Goal: Complete application form: Complete application form

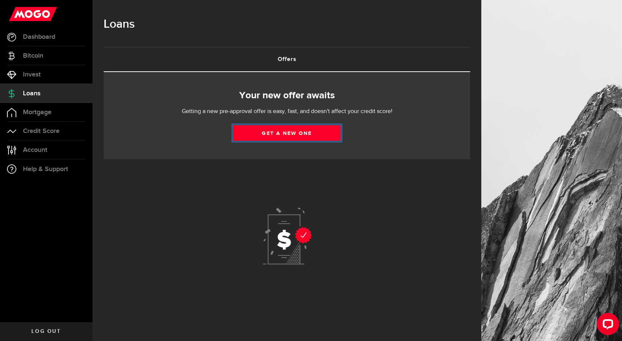
click at [289, 131] on link "Get a new one" at bounding box center [286, 133] width 107 height 16
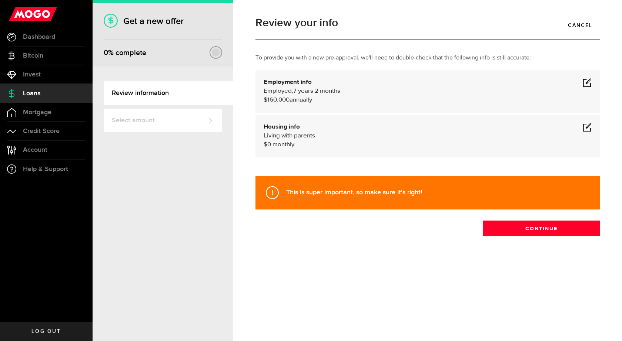
click at [587, 83] on span at bounding box center [586, 82] width 9 height 9
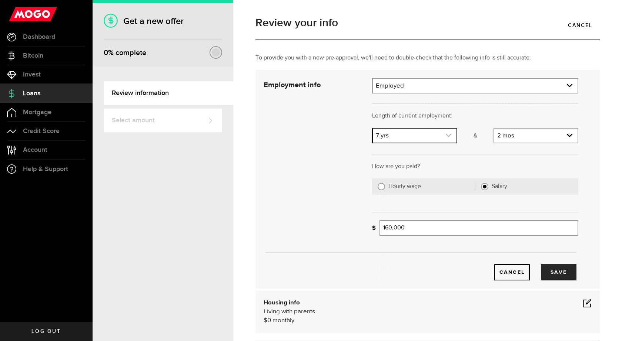
click at [445, 136] on use "expand select" at bounding box center [448, 135] width 6 height 3
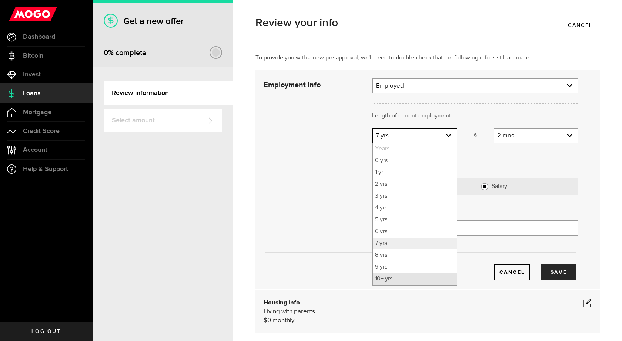
click at [378, 280] on li "10+ yrs" at bounding box center [414, 279] width 83 height 12
select select "10"
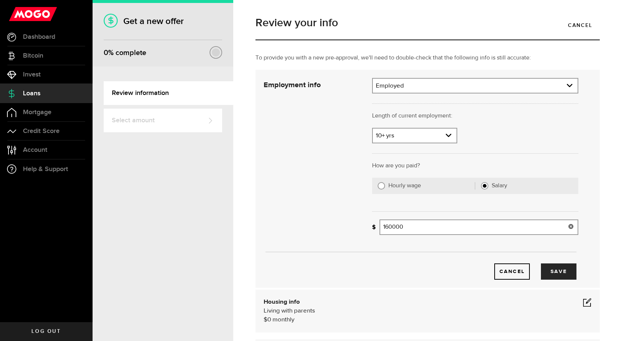
drag, startPoint x: 404, startPoint y: 229, endPoint x: 362, endPoint y: 233, distance: 42.4
click at [363, 233] on div "Employment info Employment type What's your employment situation like? Employed…" at bounding box center [421, 179] width 326 height 202
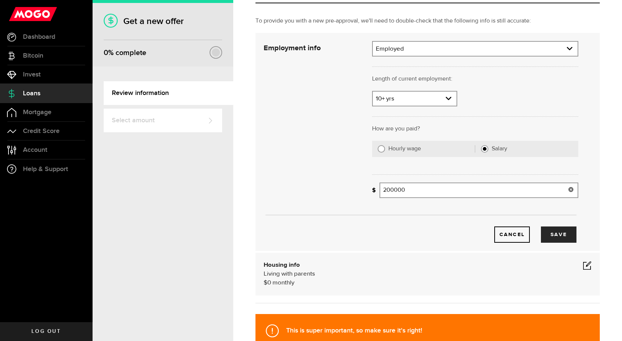
type input "200,000"
click at [582, 263] on span at bounding box center [586, 265] width 9 height 9
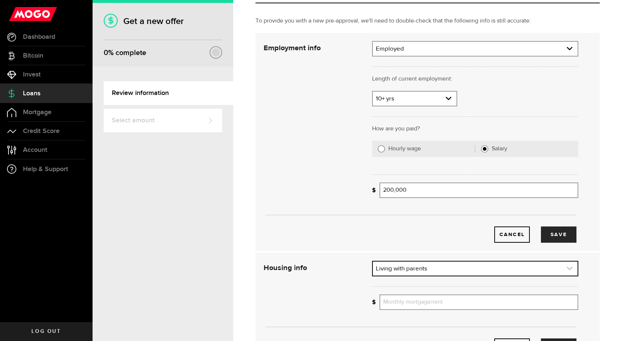
click at [450, 267] on link "expand select" at bounding box center [475, 269] width 205 height 14
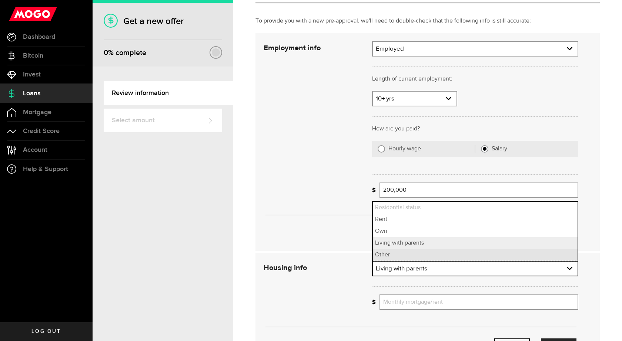
click at [415, 253] on li "Other" at bounding box center [475, 255] width 205 height 12
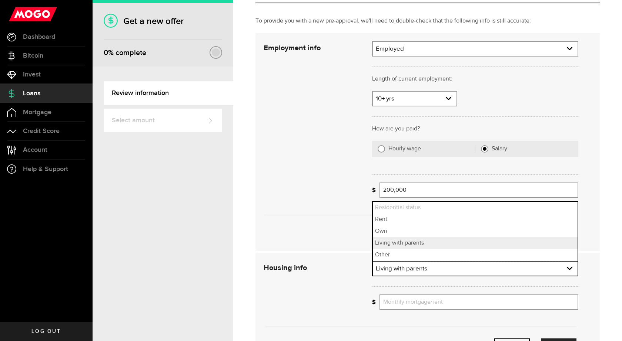
select select "Other"
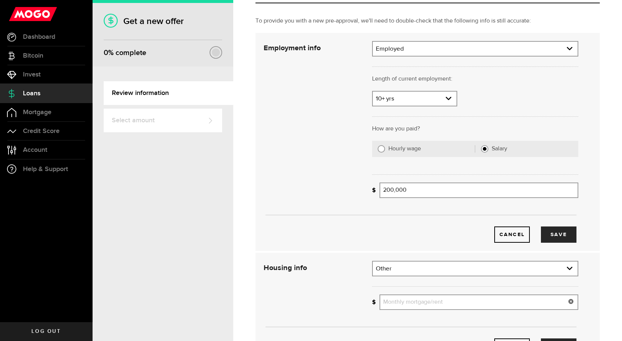
drag, startPoint x: 406, startPoint y: 301, endPoint x: 621, endPoint y: 275, distance: 216.9
click at [407, 299] on input "Monthly mortgage/rent" at bounding box center [478, 303] width 199 height 16
type input "0"
drag, startPoint x: 394, startPoint y: 238, endPoint x: 377, endPoint y: 222, distance: 22.8
click at [392, 238] on div "Cancel Save" at bounding box center [419, 235] width 314 height 16
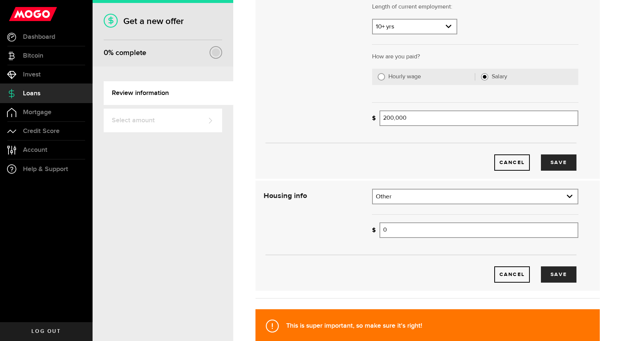
scroll to position [111, 0]
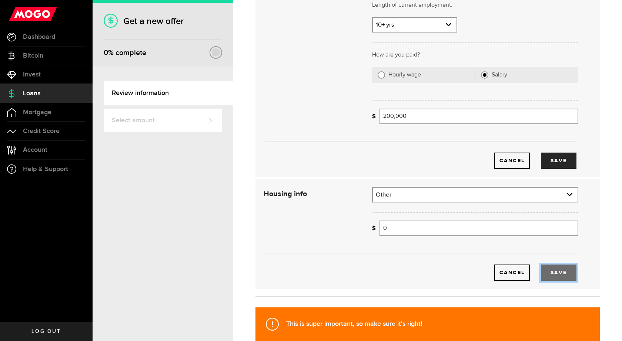
click at [548, 270] on button "Save" at bounding box center [559, 273] width 36 height 16
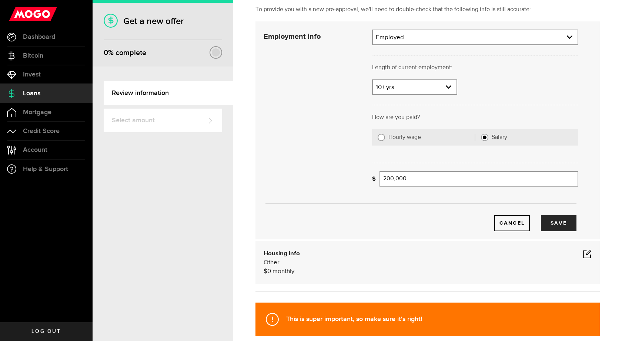
scroll to position [0, 0]
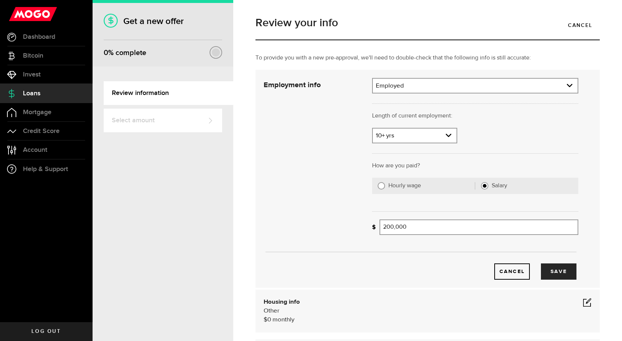
click at [167, 117] on link "Select amount" at bounding box center [163, 121] width 118 height 24
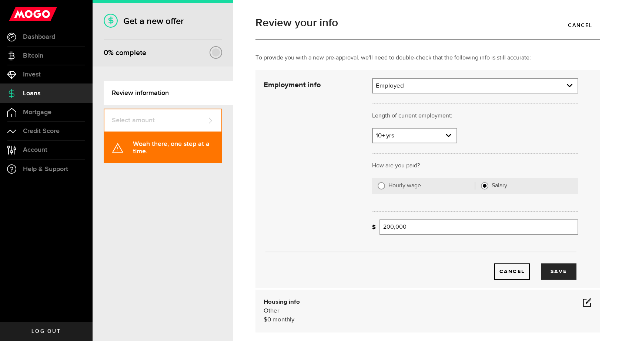
click at [170, 118] on link "Select amount" at bounding box center [163, 121] width 118 height 24
click at [162, 94] on link "Review information" at bounding box center [168, 93] width 129 height 24
click at [161, 94] on link "Review information" at bounding box center [168, 93] width 129 height 24
drag, startPoint x: 162, startPoint y: 95, endPoint x: 169, endPoint y: 93, distance: 7.4
click at [163, 95] on link "Review information" at bounding box center [168, 93] width 129 height 24
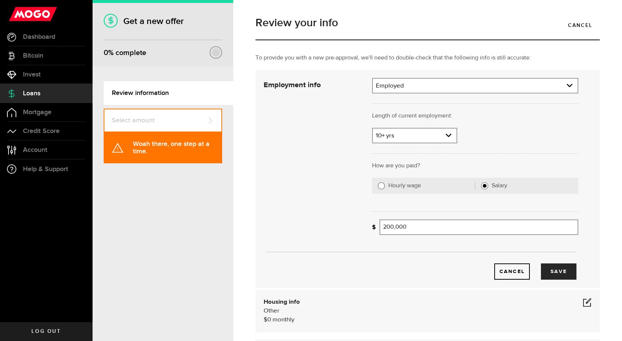
drag, startPoint x: 169, startPoint y: 93, endPoint x: 223, endPoint y: 139, distance: 71.1
click at [170, 93] on link "Review information" at bounding box center [168, 93] width 129 height 24
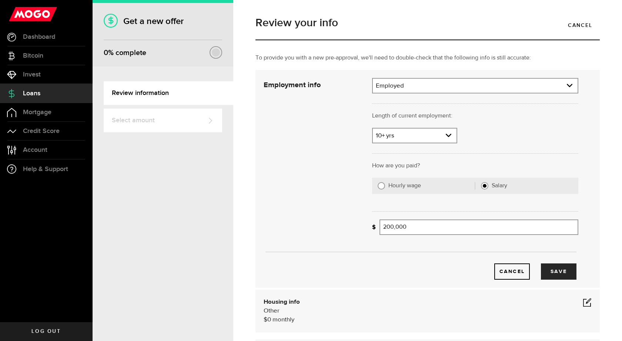
scroll to position [37, 0]
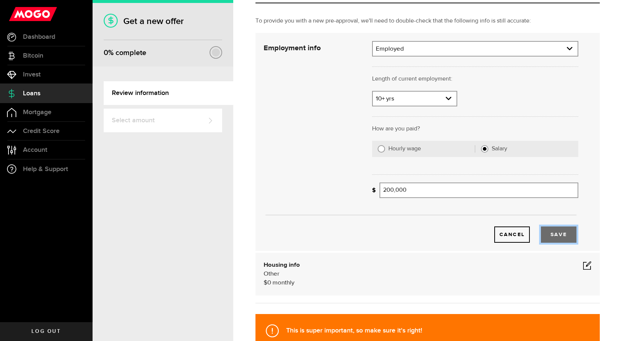
click at [556, 232] on button "Save" at bounding box center [559, 235] width 36 height 16
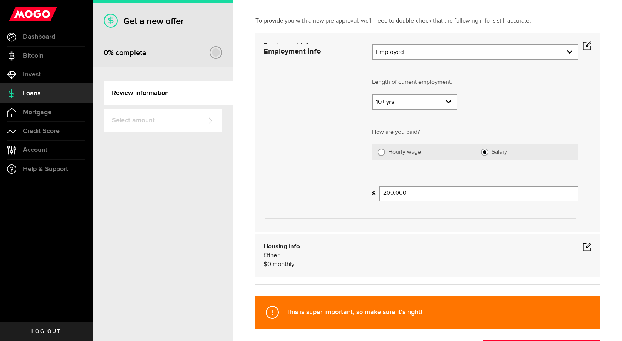
scroll to position [0, 0]
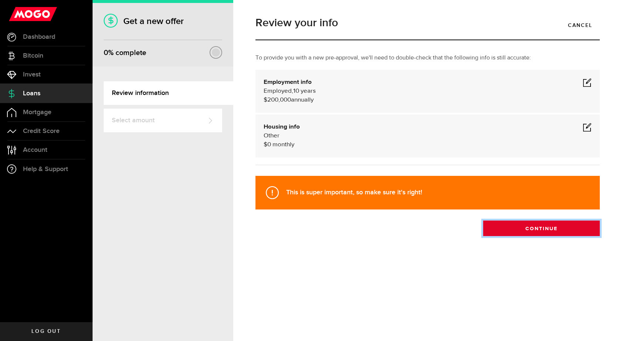
click at [542, 228] on button "Continue" at bounding box center [541, 229] width 117 height 16
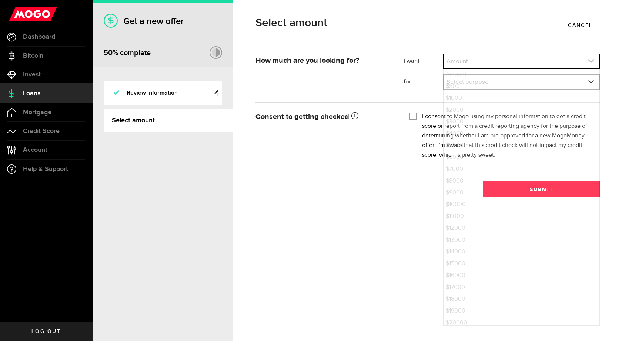
click at [483, 64] on link "expand select" at bounding box center [520, 61] width 155 height 14
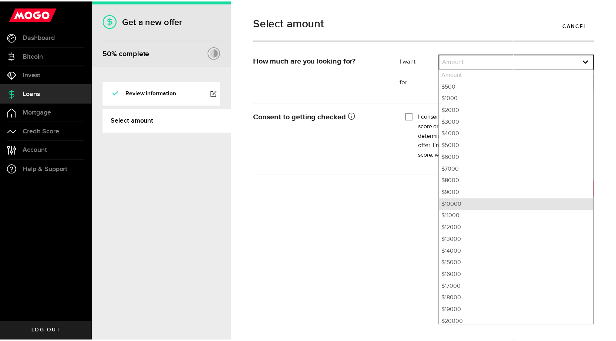
scroll to position [181, 0]
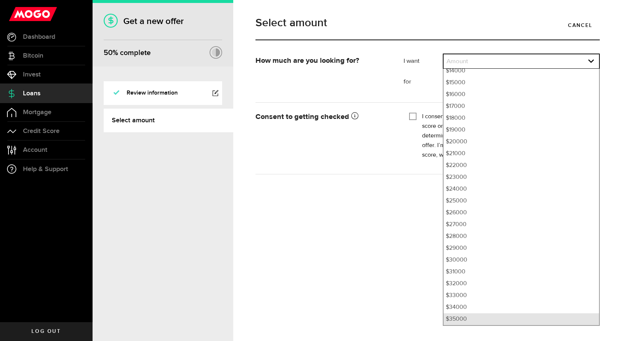
click at [450, 320] on li "$35000" at bounding box center [520, 320] width 155 height 12
select select "35000"
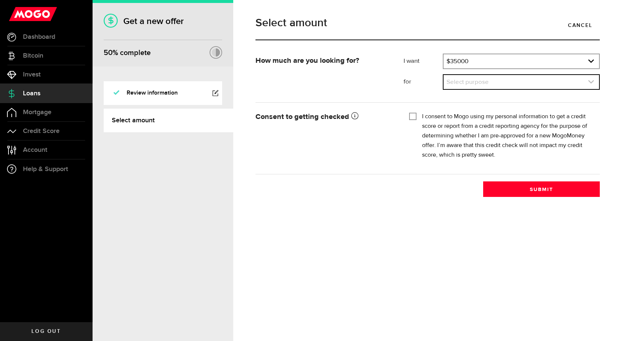
click at [476, 84] on link "expand select" at bounding box center [520, 82] width 155 height 14
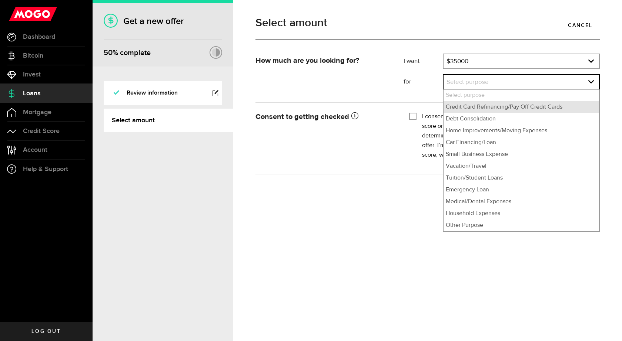
click at [481, 106] on li "Credit Card Refinancing/Pay Off Credit Cards" at bounding box center [520, 107] width 155 height 12
select select "Credit Card Refinancing/Pay Off Credit Cards"
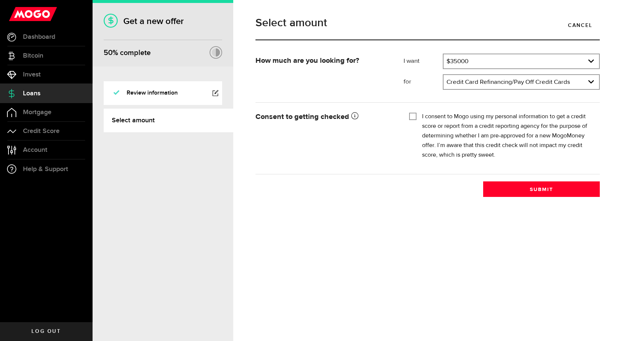
click at [411, 115] on input "I consent to Mogo using my personal information to get a credit score or report…" at bounding box center [412, 115] width 7 height 7
checkbox input "true"
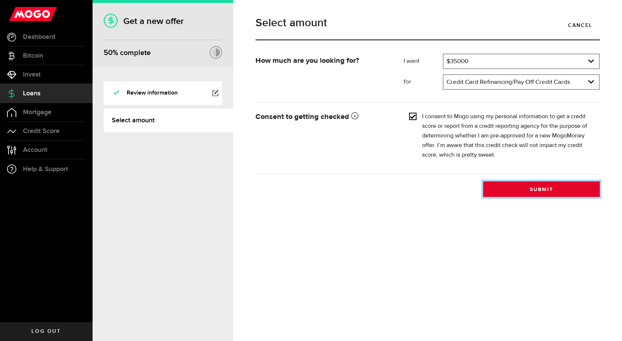
click at [529, 189] on button "Submit" at bounding box center [541, 190] width 117 height 16
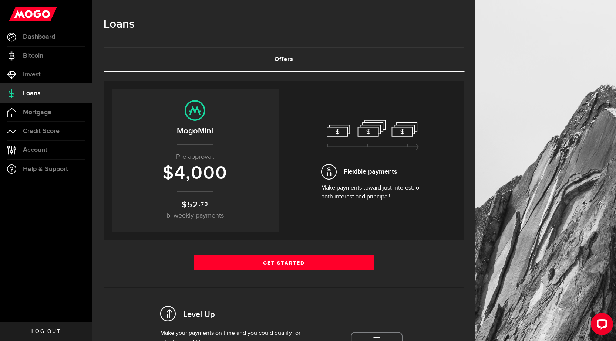
click at [188, 167] on span "4,000" at bounding box center [200, 173] width 53 height 22
